Goal: Transaction & Acquisition: Book appointment/travel/reservation

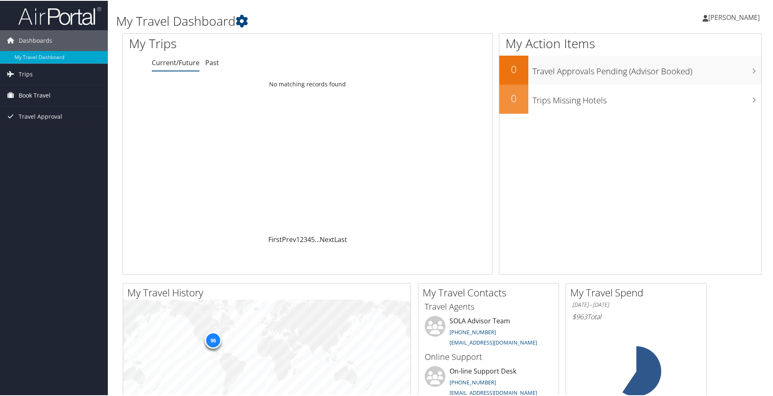
click at [45, 95] on span "Book Travel" at bounding box center [35, 94] width 32 height 21
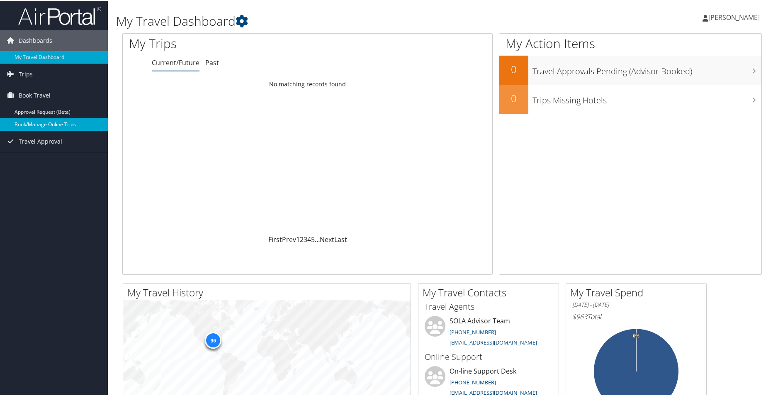
click at [51, 122] on link "Book/Manage Online Trips" at bounding box center [54, 123] width 108 height 12
click at [46, 93] on span "Book Travel" at bounding box center [35, 94] width 32 height 21
click at [48, 125] on link "Book/Manage Online Trips" at bounding box center [54, 123] width 108 height 12
